Goal: Task Accomplishment & Management: Use online tool/utility

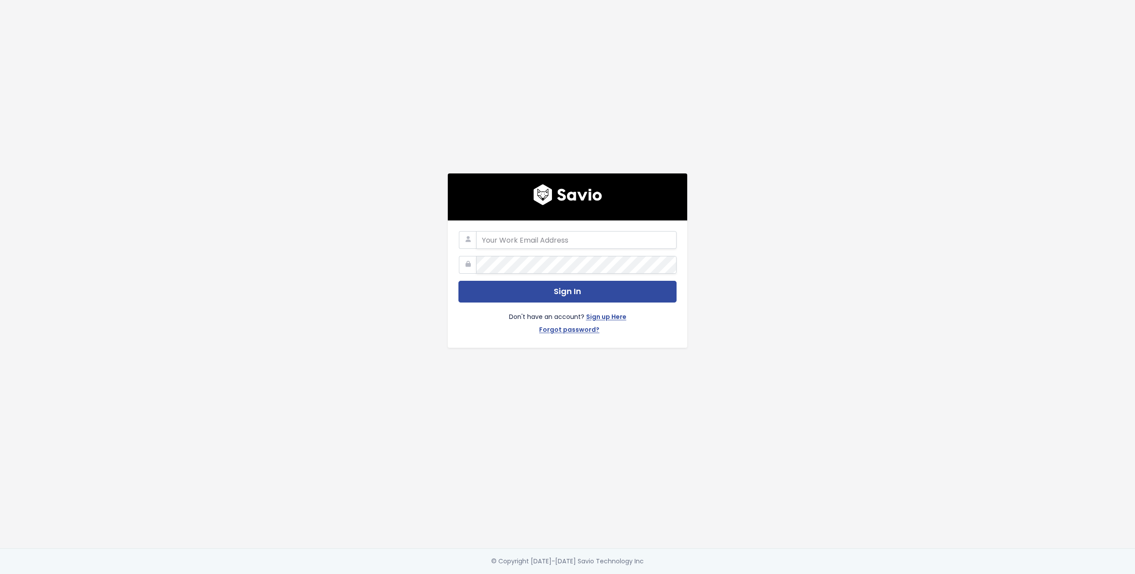
type input "[PERSON_NAME][EMAIL_ADDRESS][DOMAIN_NAME]"
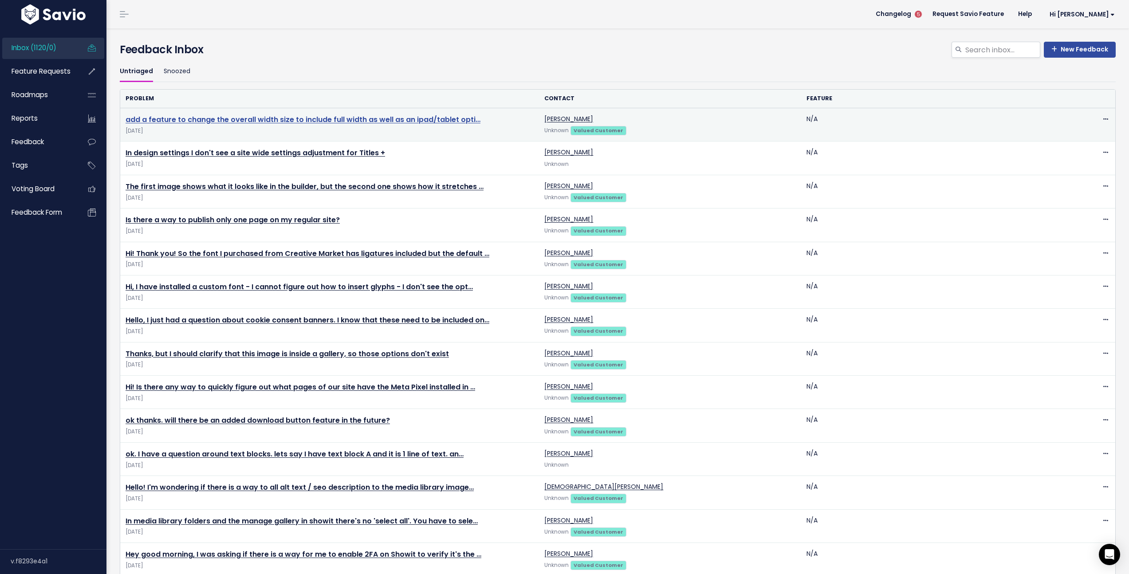
click at [234, 122] on link "add a feature to change the overall width size to include full width as well as…" at bounding box center [303, 119] width 355 height 10
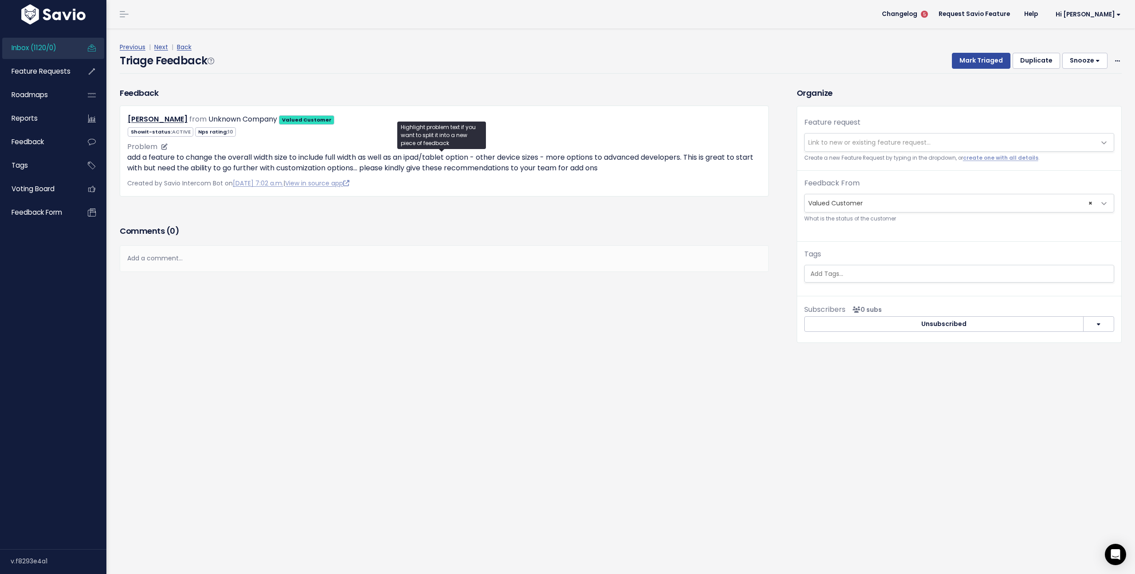
click at [254, 166] on p "add a feature to change the overall width size to include full width as well as…" at bounding box center [444, 162] width 634 height 21
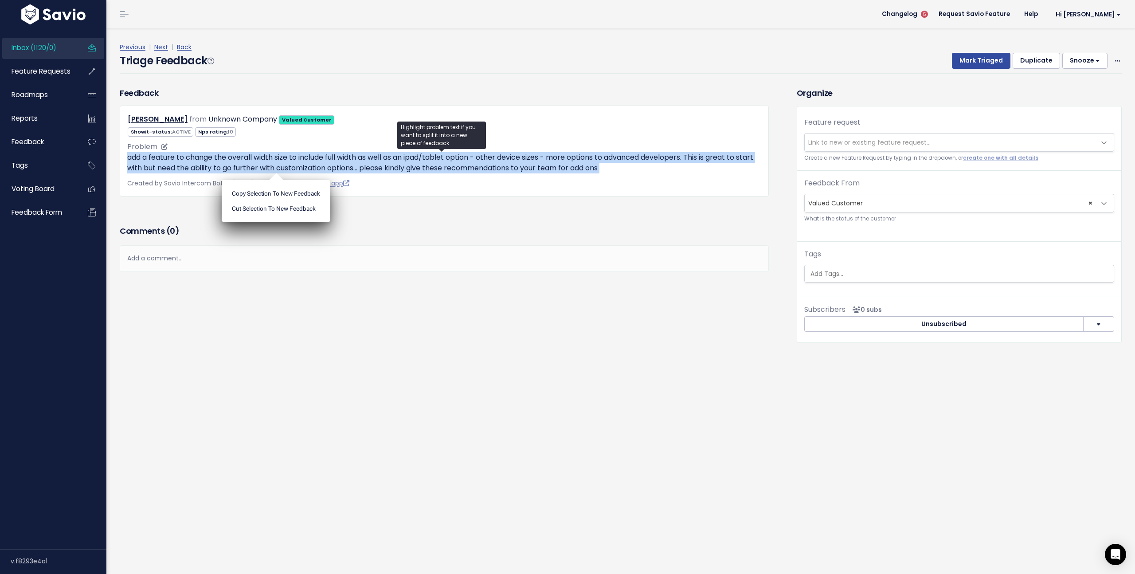
click at [254, 166] on p "add a feature to change the overall width size to include full width as well as…" at bounding box center [444, 162] width 634 height 21
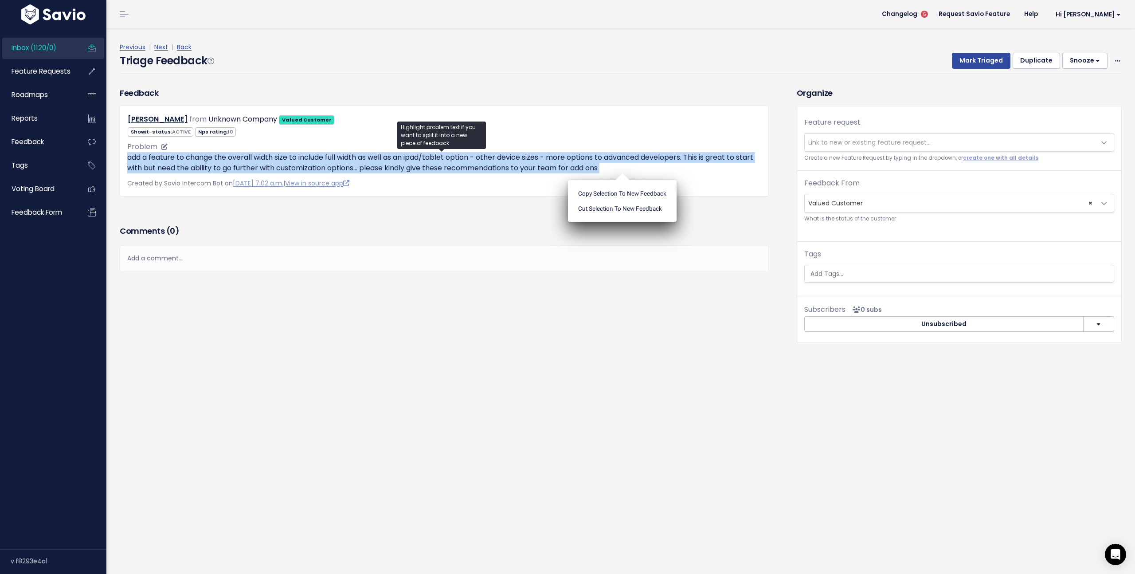
click at [254, 166] on p "add a feature to change the overall width size to include full width as well as…" at bounding box center [444, 162] width 634 height 21
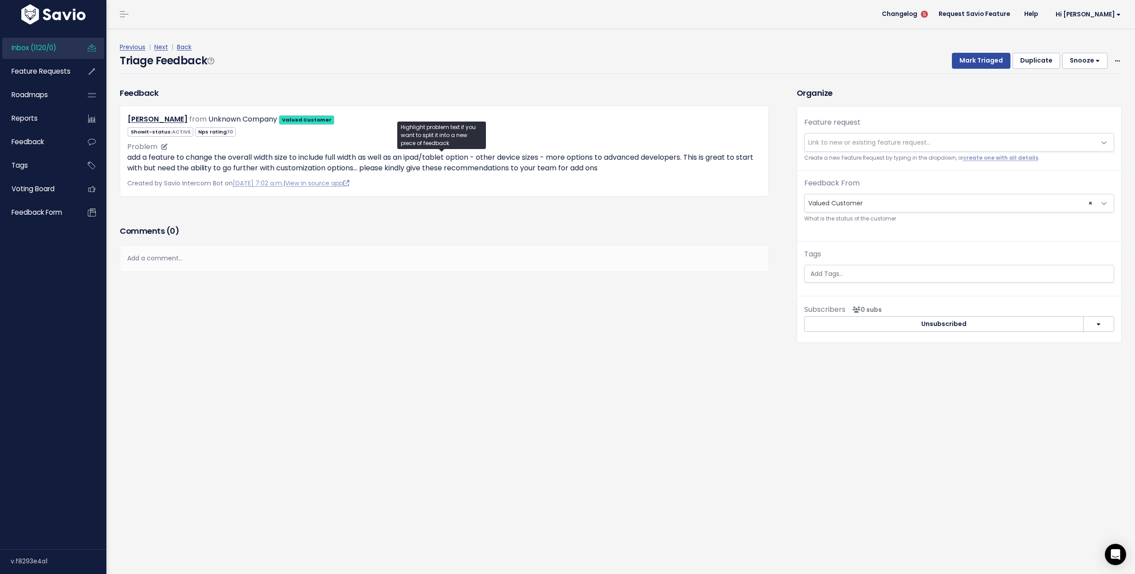
click at [254, 166] on p "add a feature to change the overall width size to include full width as well as…" at bounding box center [444, 162] width 634 height 21
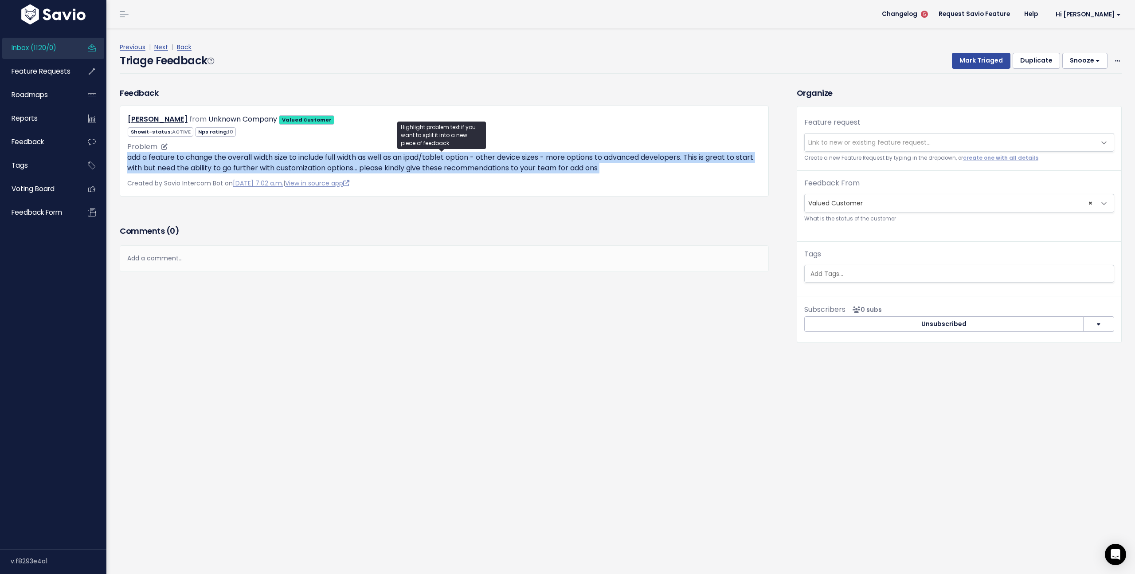
click at [254, 166] on p "add a feature to change the overall width size to include full width as well as…" at bounding box center [444, 162] width 634 height 21
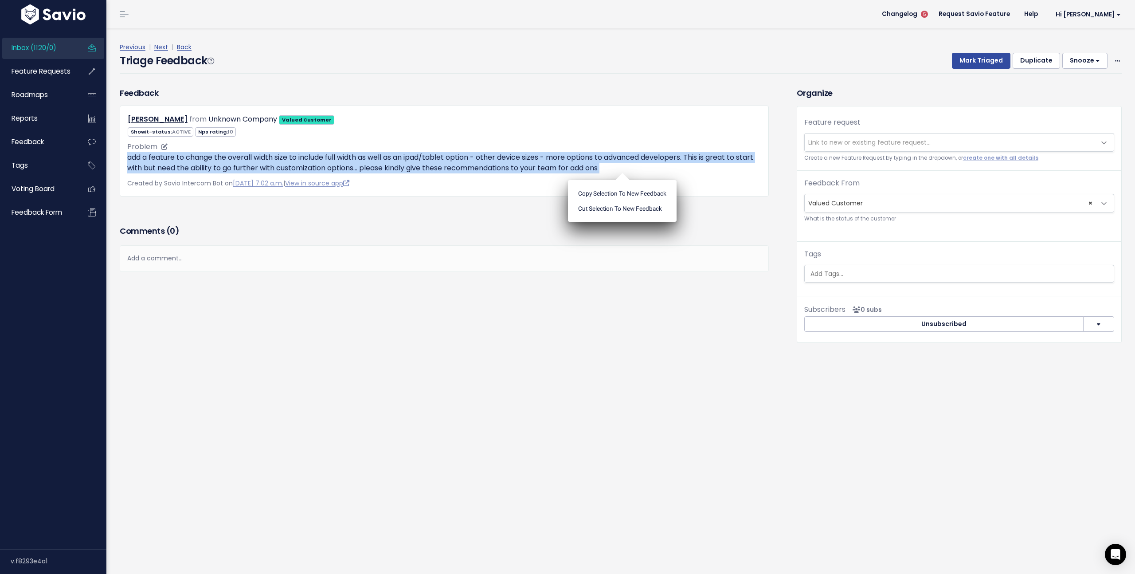
click at [472, 161] on p "add a feature to change the overall width size to include full width as well as…" at bounding box center [444, 162] width 634 height 21
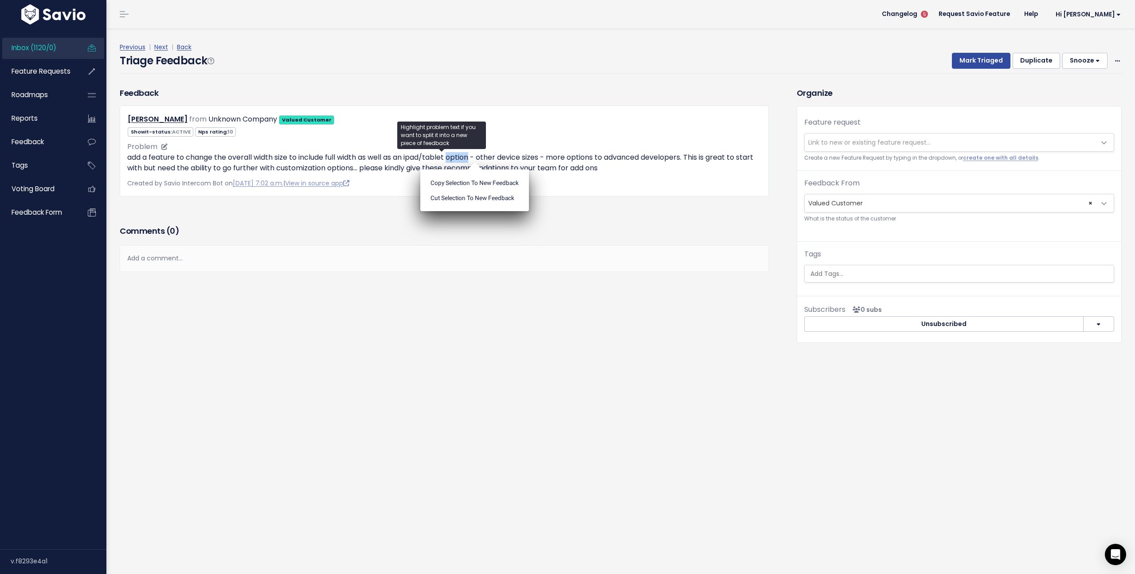
click at [472, 161] on body "Inbox (1120/0) Feature Requests Roadmaps" at bounding box center [567, 287] width 1135 height 574
click at [472, 169] on ul "Copy selection to new Feedback Cut selection to new Feedback" at bounding box center [474, 190] width 109 height 42
click at [440, 161] on p "add a feature to change the overall width size to include full width as well as…" at bounding box center [444, 162] width 634 height 21
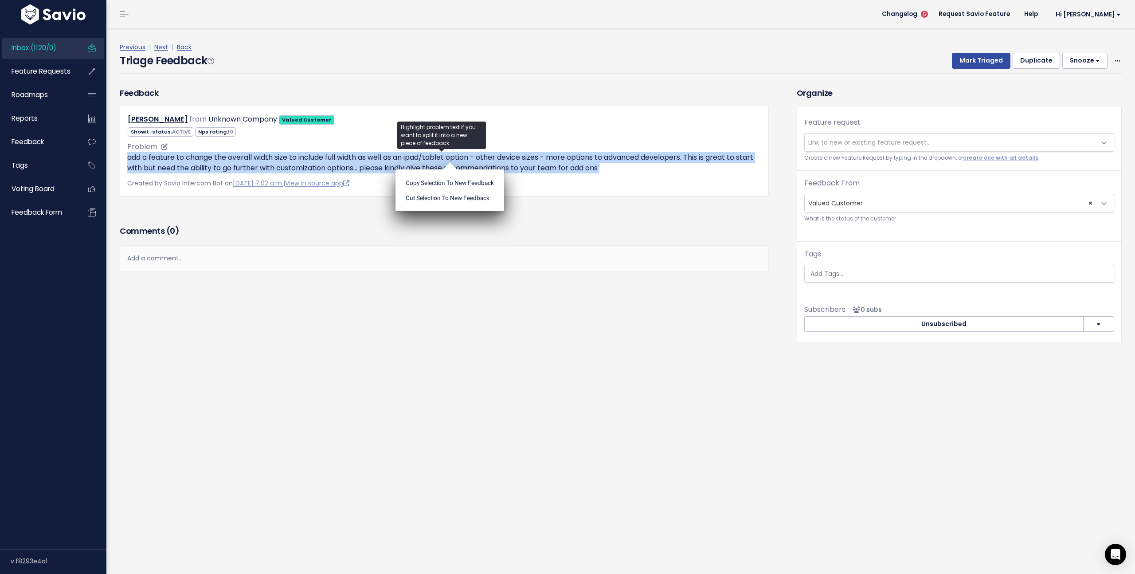
click at [440, 161] on p "add a feature to change the overall width size to include full width as well as…" at bounding box center [444, 162] width 634 height 21
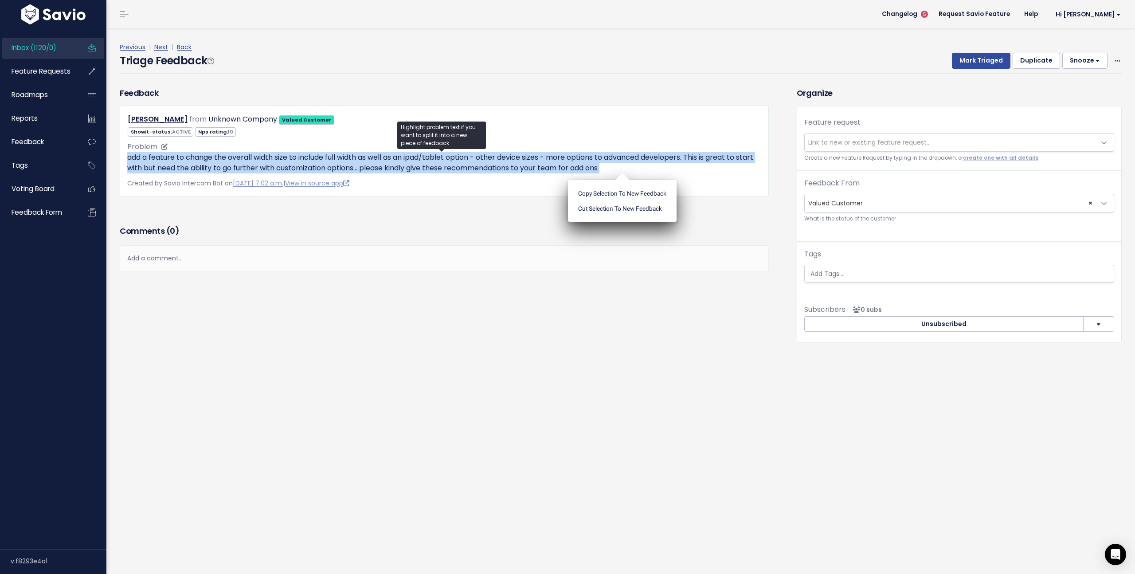
copy div "add a feature to change the overall width size to include full width as well as…"
